Goal: Find specific page/section: Find specific page/section

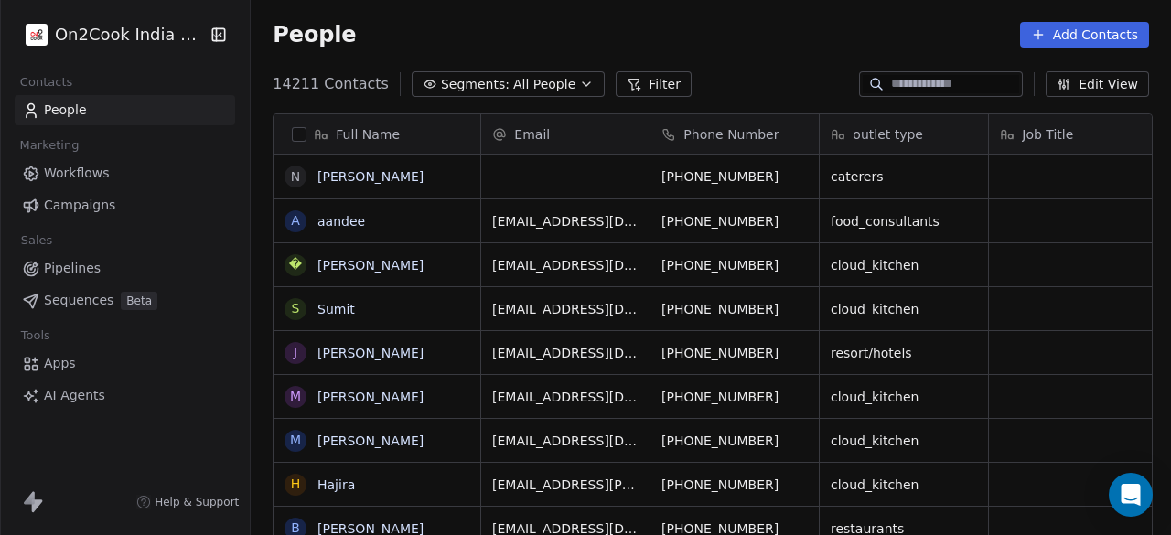
scroll to position [456, 909]
click at [765, 68] on div "People Add Contacts" at bounding box center [711, 35] width 920 height 70
click at [675, 32] on div "People Add Contacts" at bounding box center [711, 35] width 876 height 26
click at [124, 116] on link "People" at bounding box center [125, 110] width 220 height 30
click at [62, 107] on span "People" at bounding box center [65, 110] width 43 height 19
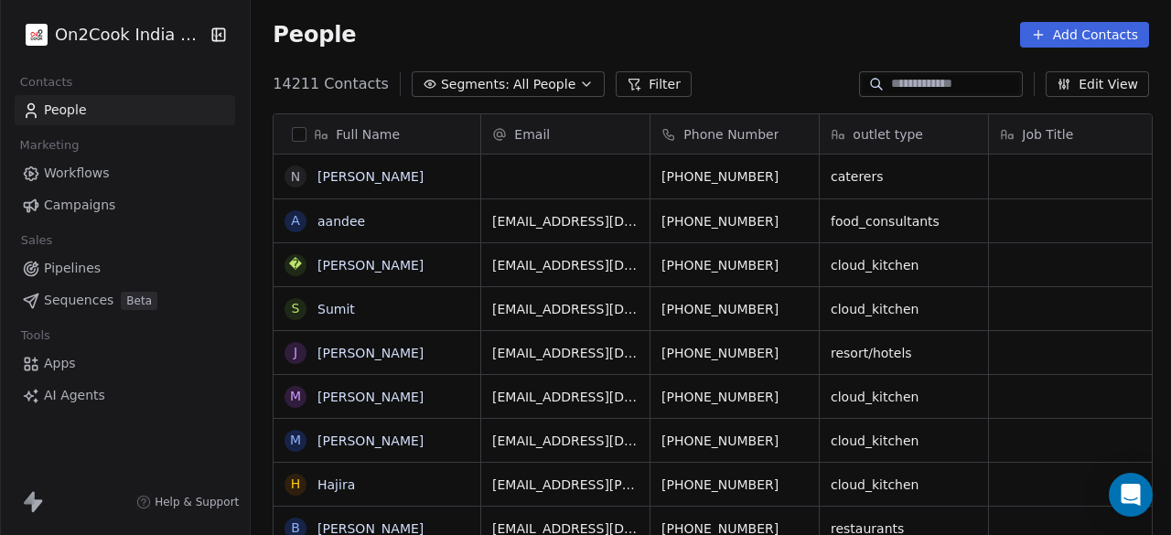
click at [622, 80] on button "Filter" at bounding box center [654, 84] width 76 height 26
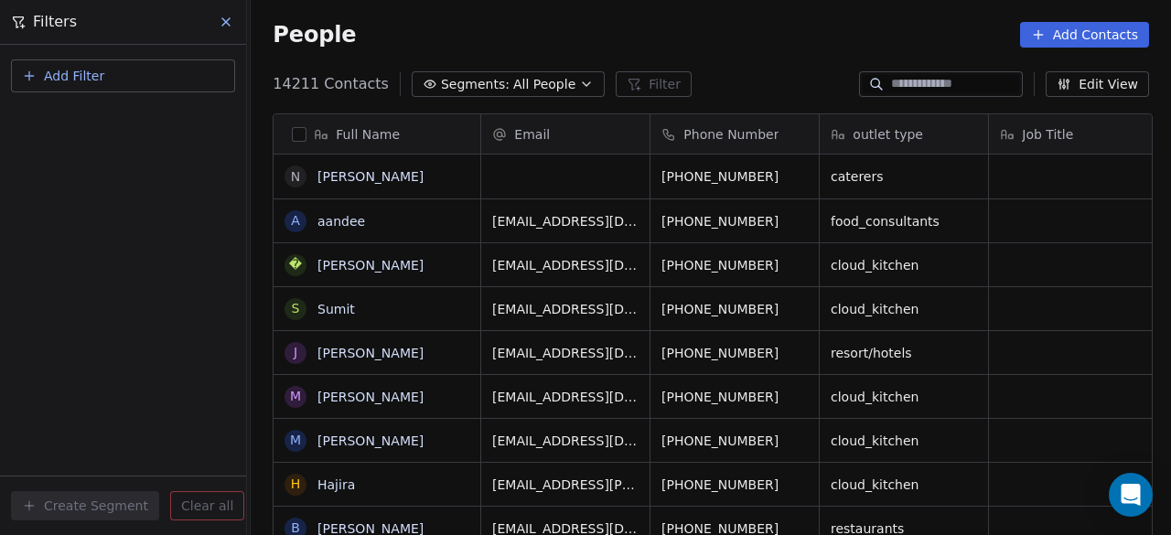
click at [172, 85] on button "Add Filter" at bounding box center [123, 75] width 224 height 33
click at [167, 122] on div "Contact properties" at bounding box center [123, 119] width 186 height 19
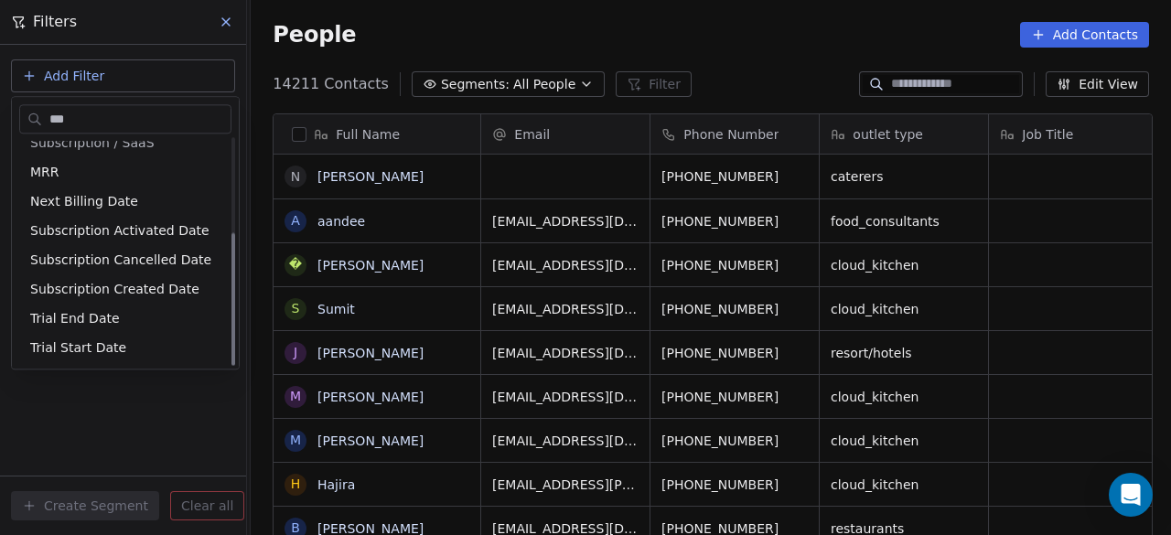
scroll to position [0, 0]
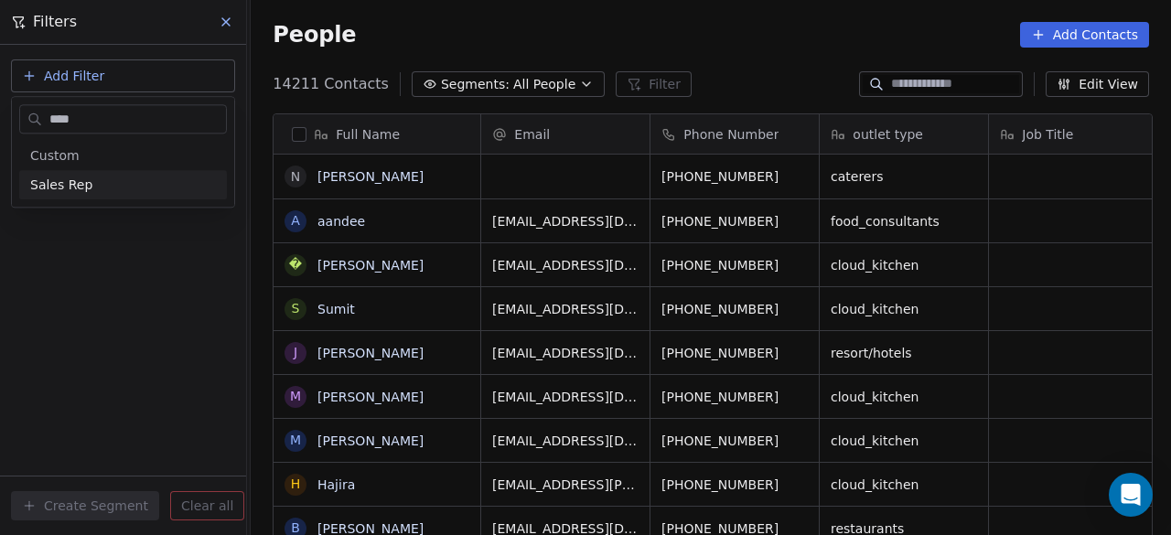
type input "****"
click at [79, 188] on span "Sales Rep" at bounding box center [61, 185] width 62 height 18
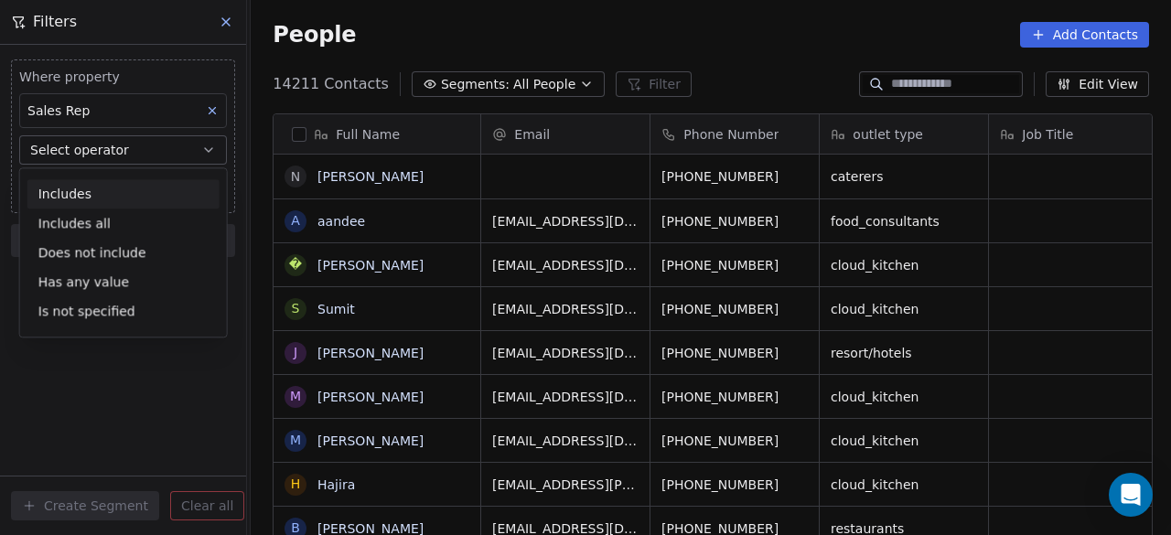
click at [141, 193] on div "Includes" at bounding box center [123, 193] width 192 height 29
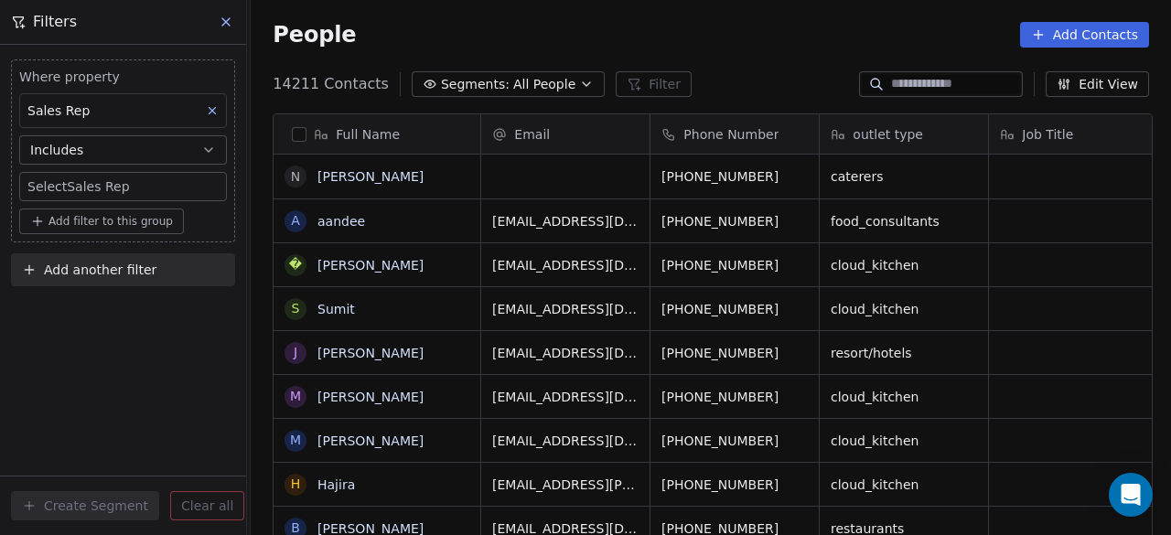
click at [121, 190] on body "On2Cook India Pvt. Ltd. Contacts People Marketing Workflows Campaigns Sales Pip…" at bounding box center [585, 267] width 1171 height 535
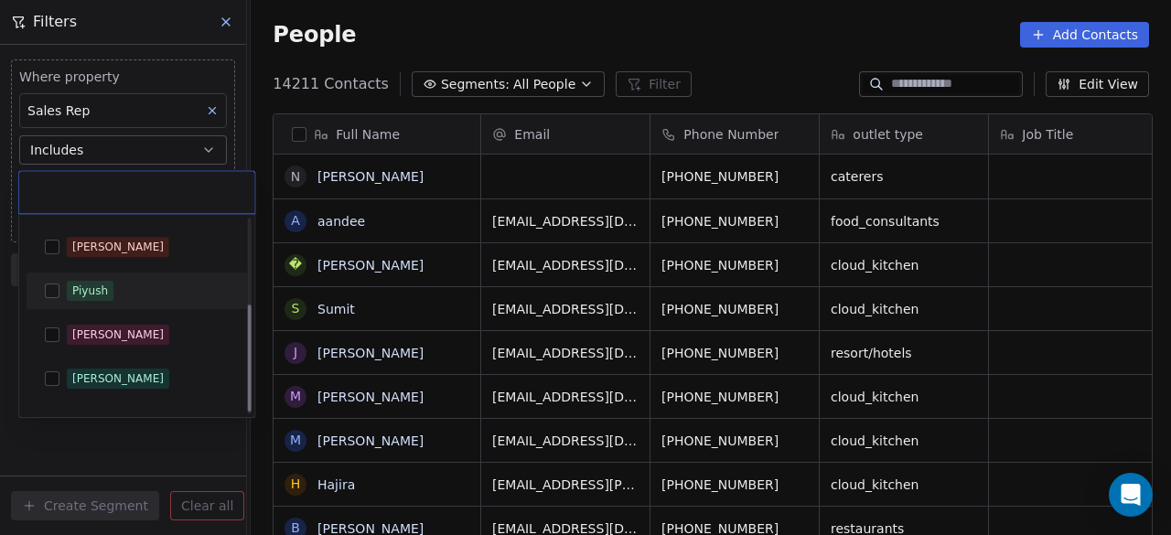
scroll to position [155, 0]
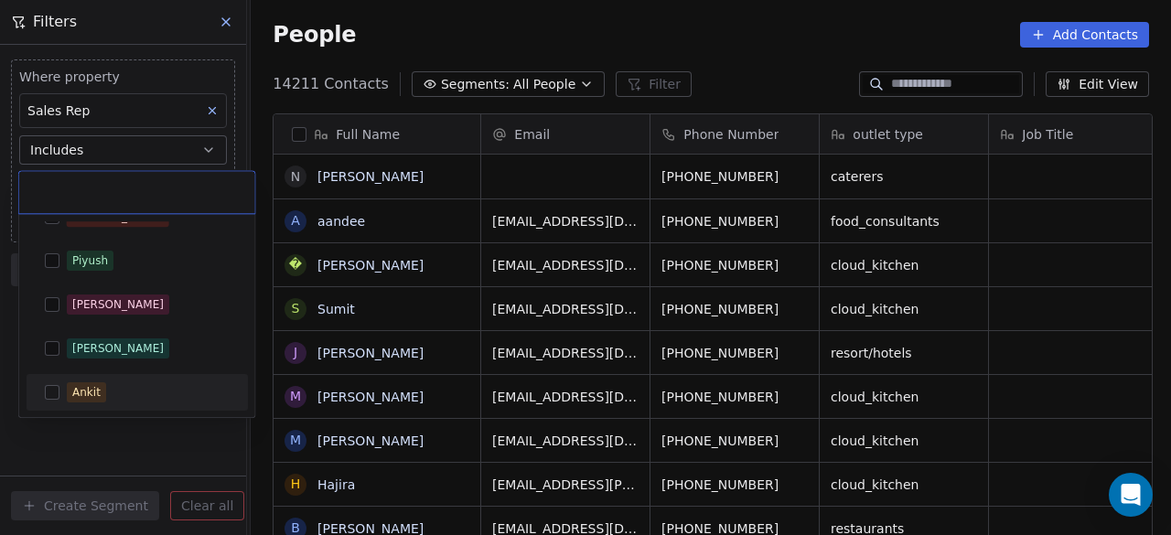
click at [51, 392] on button "Suggestions" at bounding box center [52, 392] width 15 height 15
click at [145, 432] on html "On2Cook India Pvt. Ltd. Contacts People Marketing Workflows Campaigns Sales Pip…" at bounding box center [585, 267] width 1171 height 535
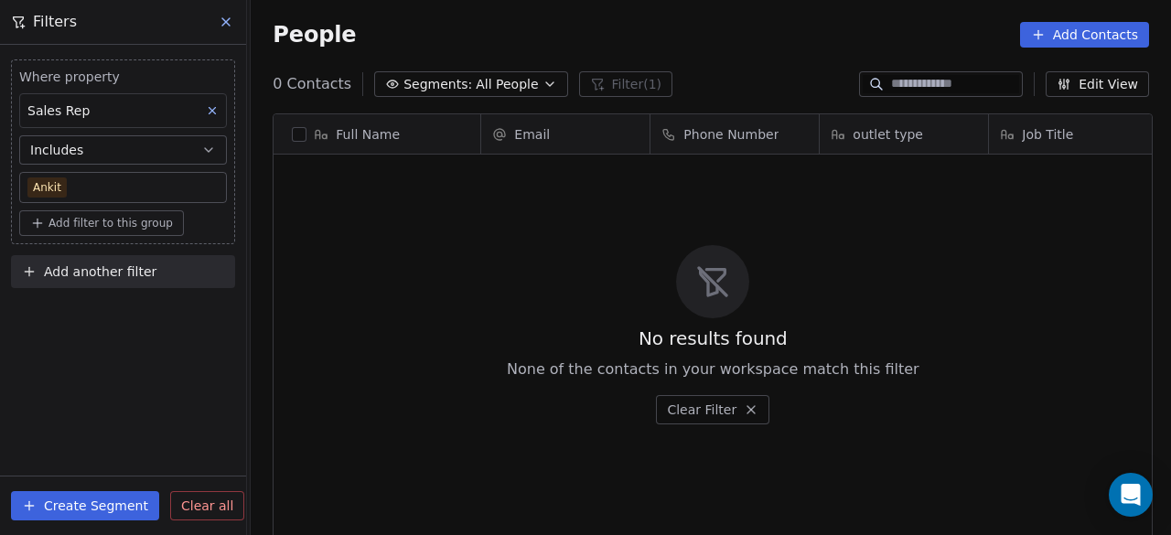
scroll to position [456, 909]
